Goal: Find specific page/section: Find specific page/section

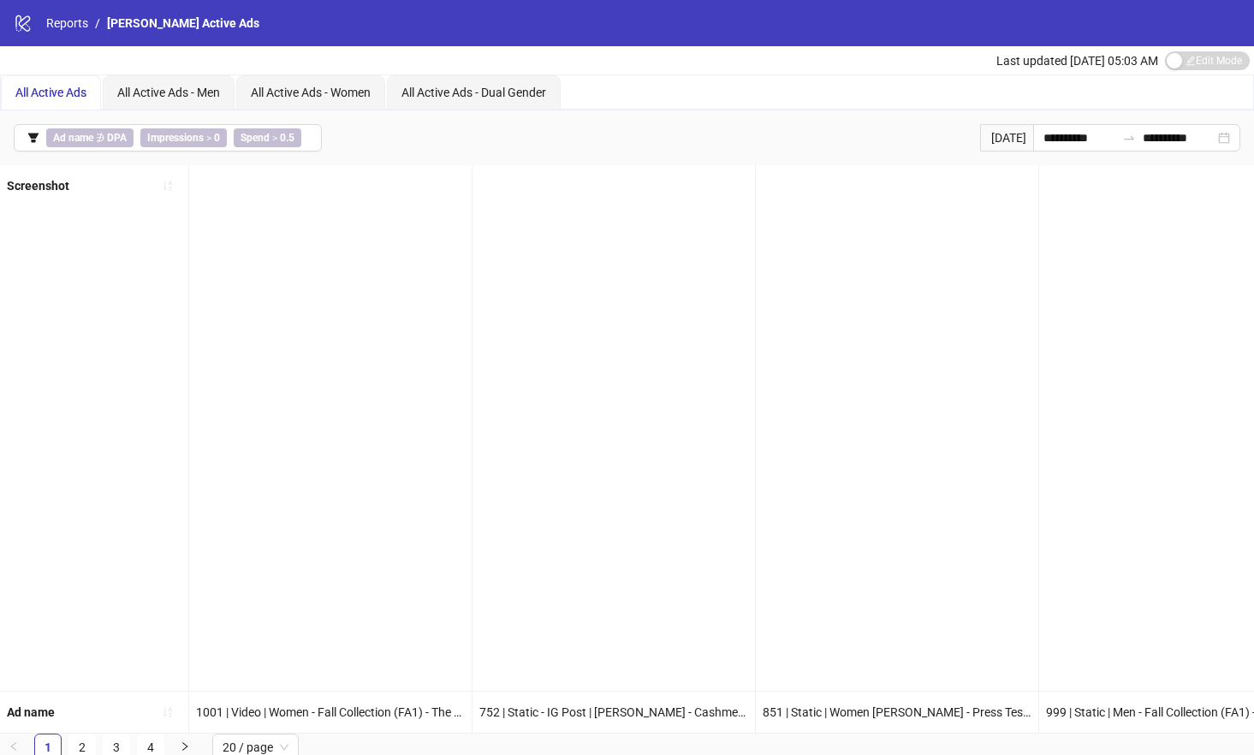
scroll to position [0, 4405]
